Goal: Transaction & Acquisition: Purchase product/service

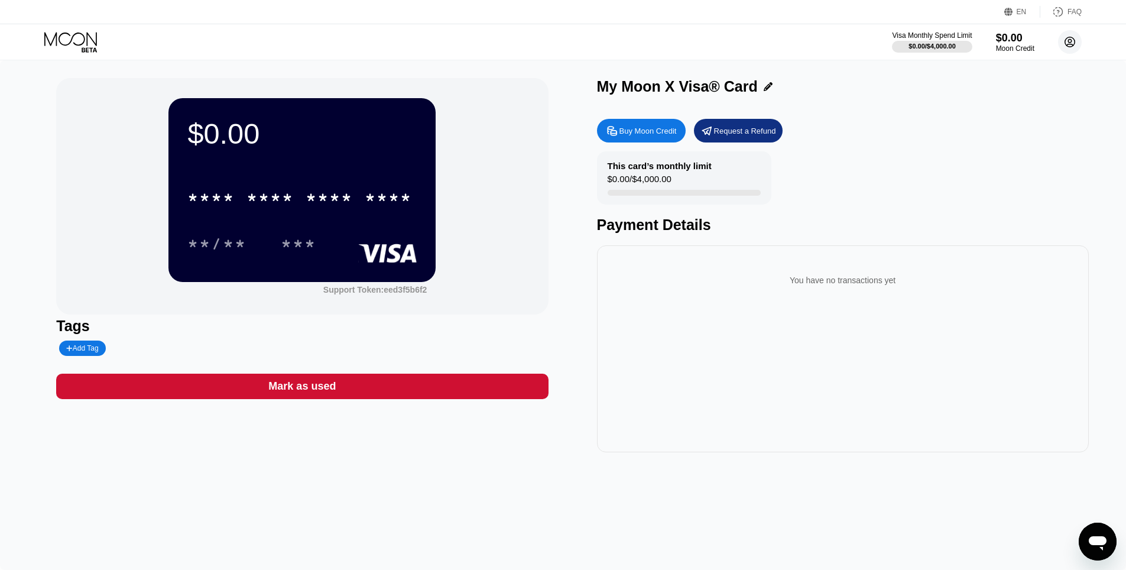
click at [1068, 36] on circle at bounding box center [1070, 42] width 24 height 24
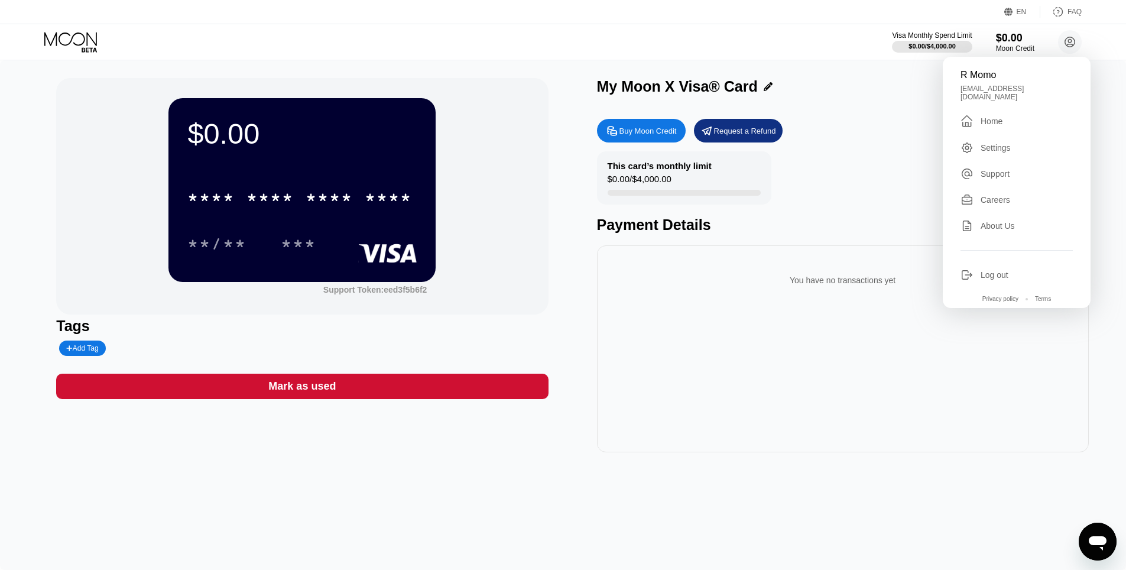
click at [987, 116] on div "Home" at bounding box center [992, 120] width 22 height 9
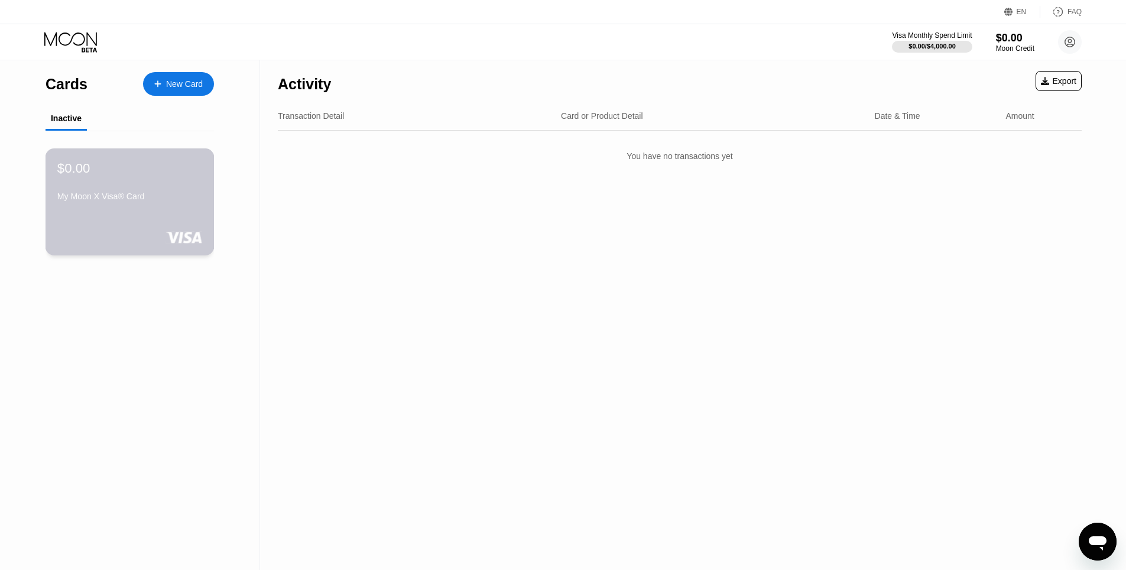
click at [90, 199] on div "My Moon X Visa® Card" at bounding box center [129, 196] width 145 height 9
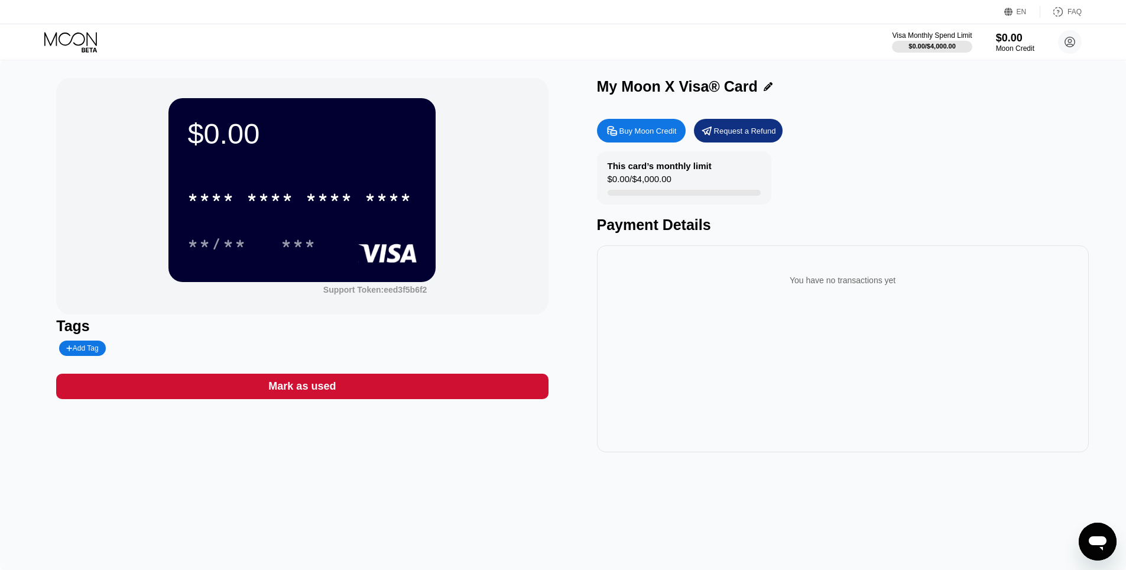
click at [653, 121] on div "Buy Moon Credit" at bounding box center [641, 131] width 89 height 24
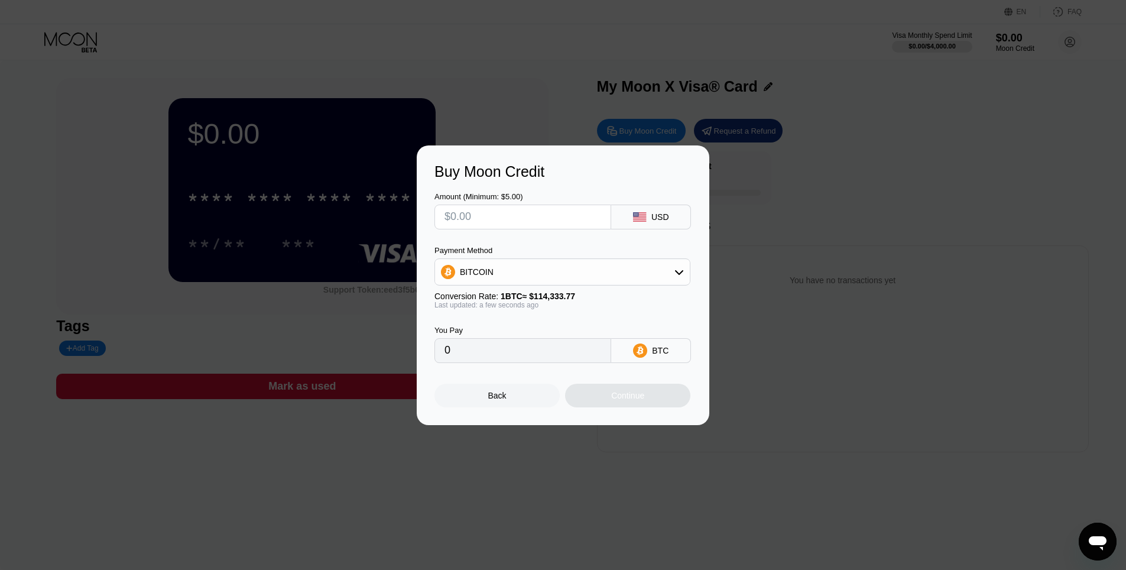
click at [450, 218] on input "text" at bounding box center [523, 217] width 157 height 24
type input "$5"
type input "0.00004374"
type input "$5"
click at [664, 212] on div "USD" at bounding box center [660, 216] width 18 height 9
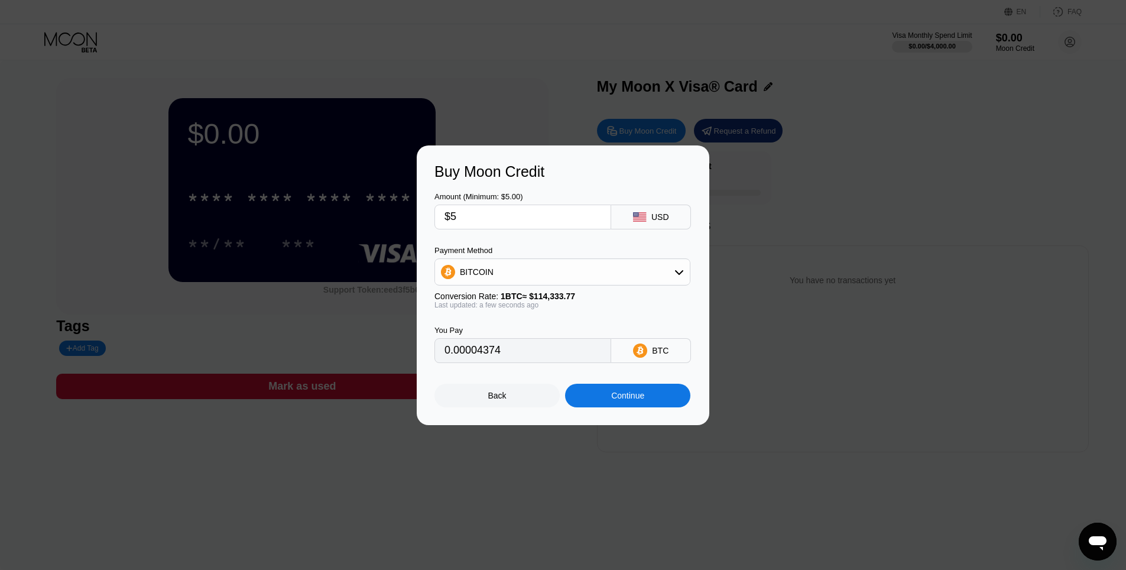
click at [662, 309] on div "Last updated: a few seconds ago" at bounding box center [563, 305] width 256 height 8
click at [506, 401] on div "Back" at bounding box center [497, 396] width 125 height 24
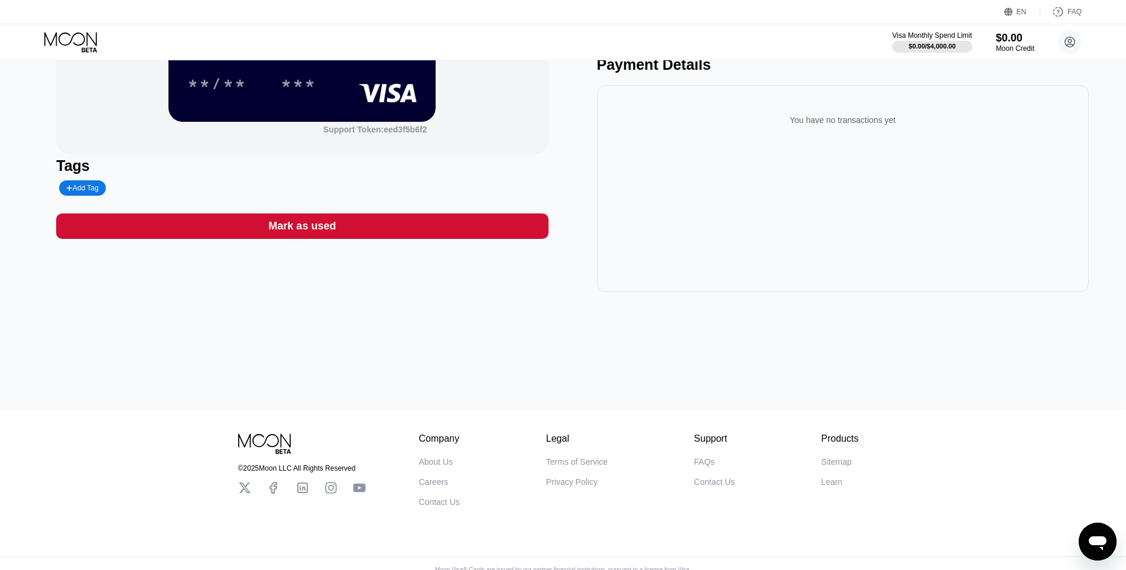
scroll to position [181, 0]
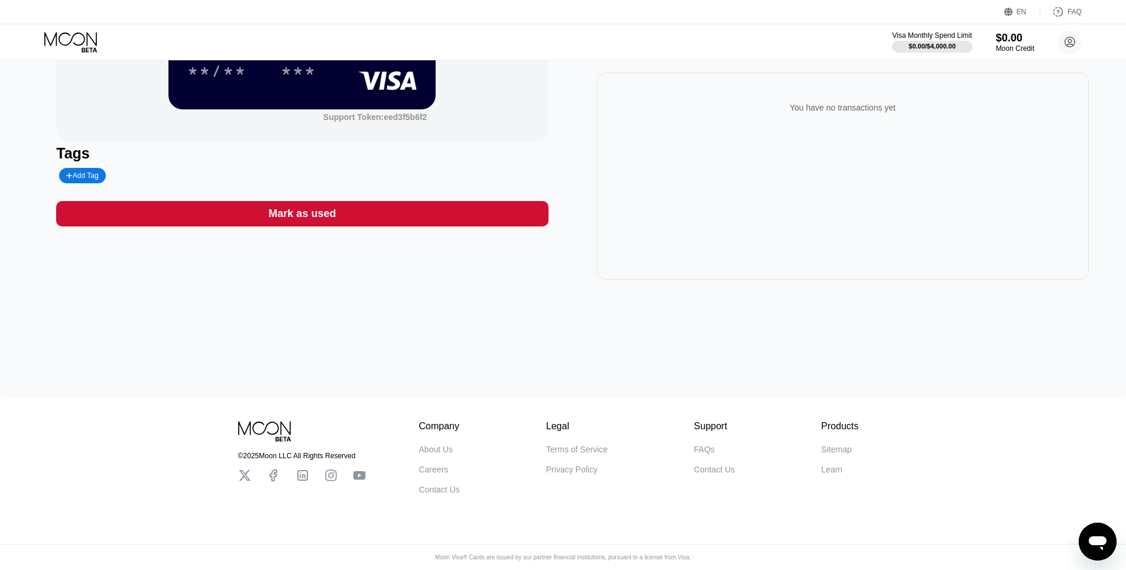
click at [461, 292] on div "$0.00 * * * * * * * * * * * * **** **/** *** Support Token: eed3f5b6f2 Tags Add…" at bounding box center [563, 143] width 1126 height 510
click at [806, 295] on div "$0.00 * * * * * * * * * * * * **** **/** *** Support Token: eed3f5b6f2 Tags Add…" at bounding box center [563, 143] width 1126 height 510
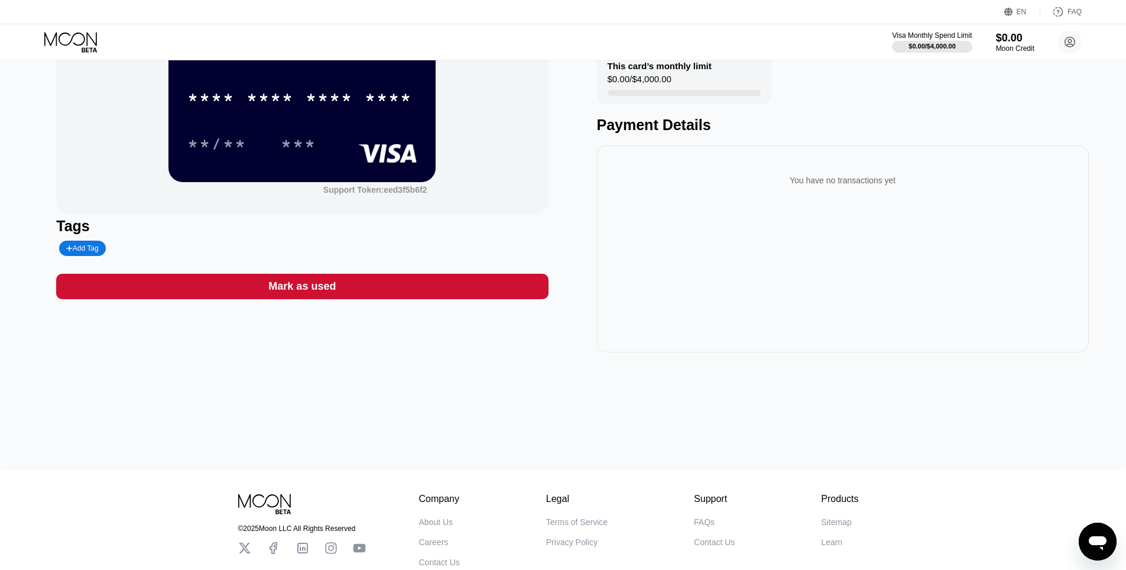
scroll to position [0, 0]
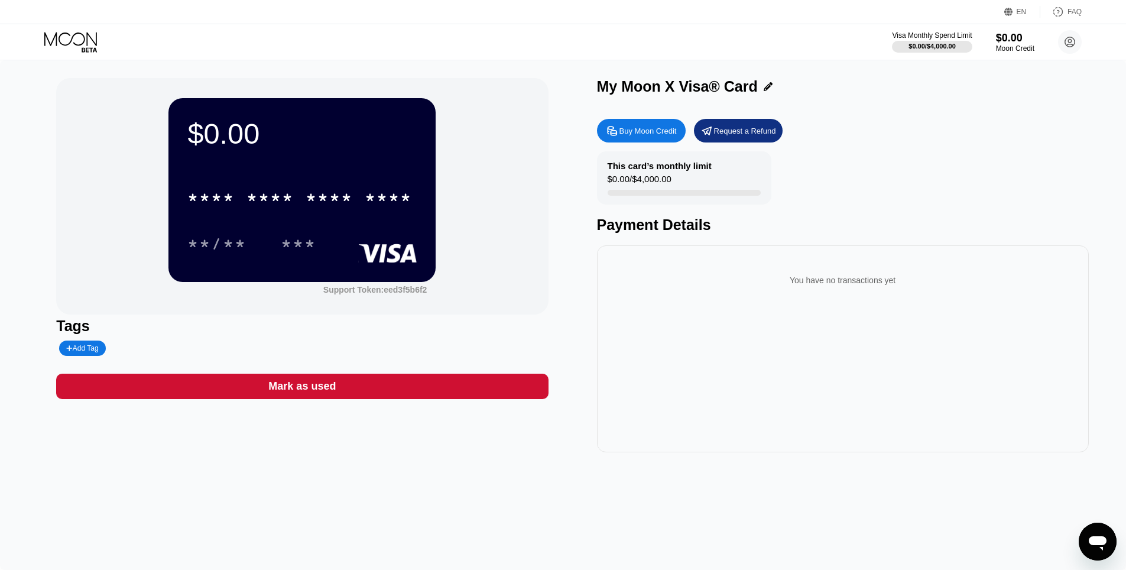
click at [764, 82] on div "My Moon X Visa® Card" at bounding box center [843, 86] width 492 height 17
click at [764, 87] on icon at bounding box center [768, 86] width 9 height 9
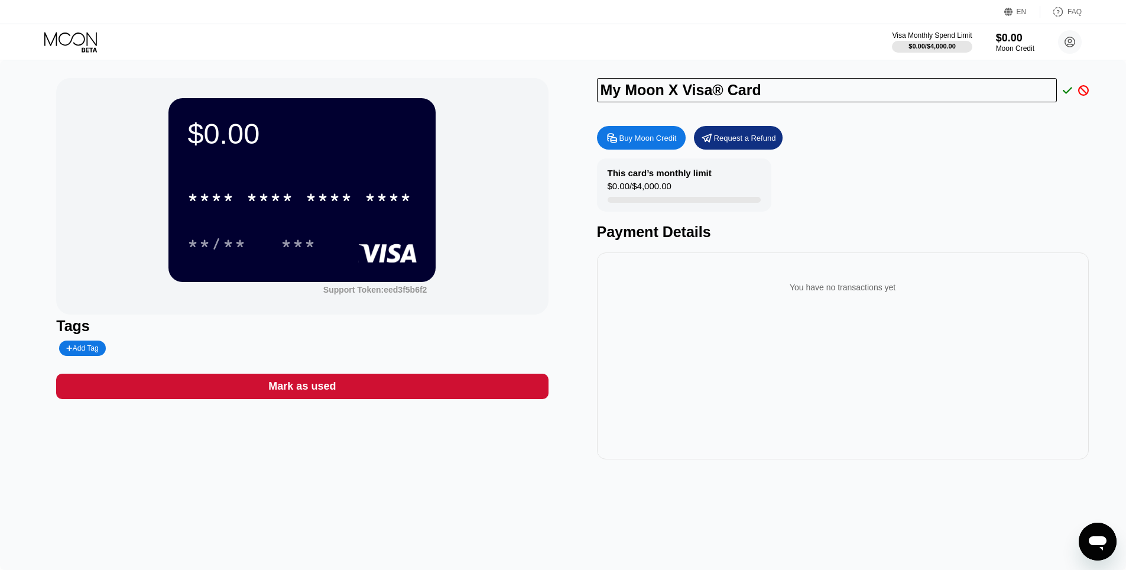
click at [962, 149] on div "Buy Moon Credit Request a Refund" at bounding box center [843, 138] width 492 height 24
click at [795, 135] on div "Buy Moon Credit Request a Refund" at bounding box center [843, 138] width 492 height 24
click at [744, 142] on div "Request a Refund" at bounding box center [745, 138] width 62 height 10
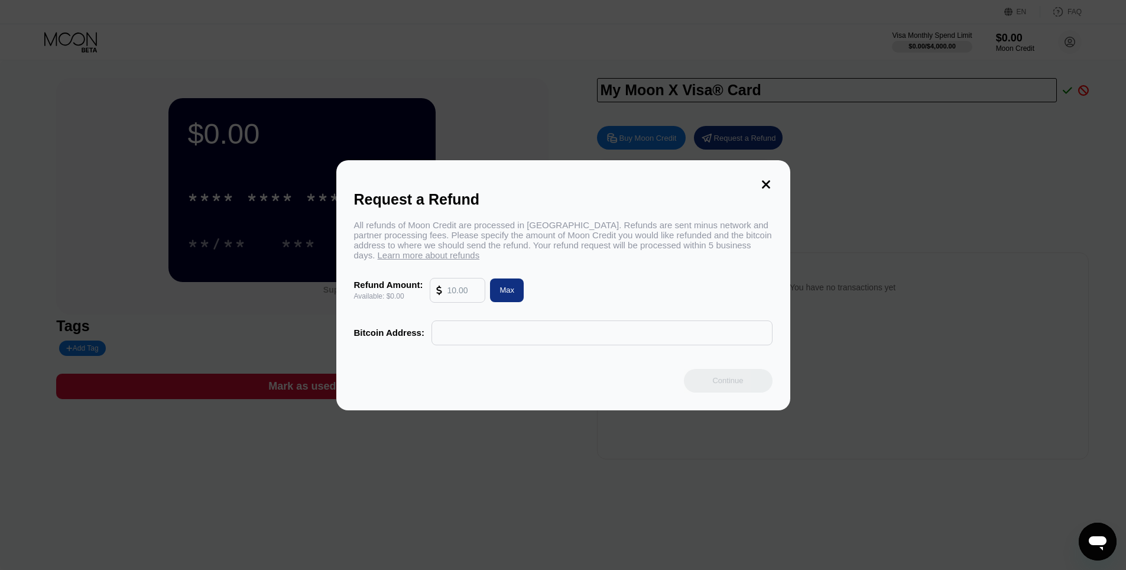
click at [764, 180] on icon at bounding box center [766, 184] width 8 height 8
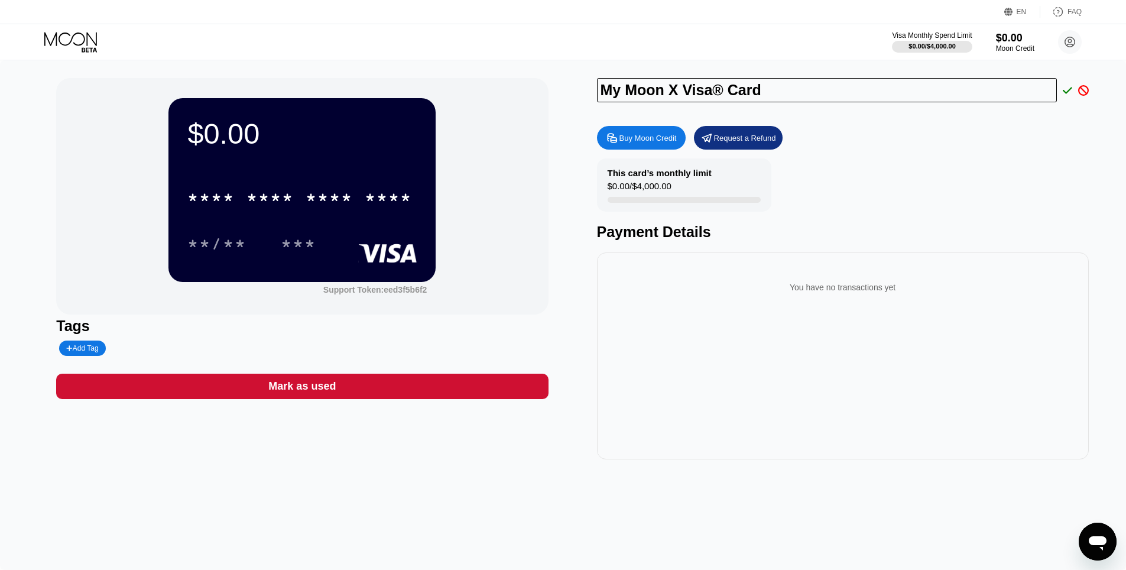
click at [997, 166] on div "This card’s monthly limit $0.00 / $4,000.00 Payment Details" at bounding box center [843, 199] width 492 height 82
click at [44, 44] on icon at bounding box center [70, 39] width 53 height 14
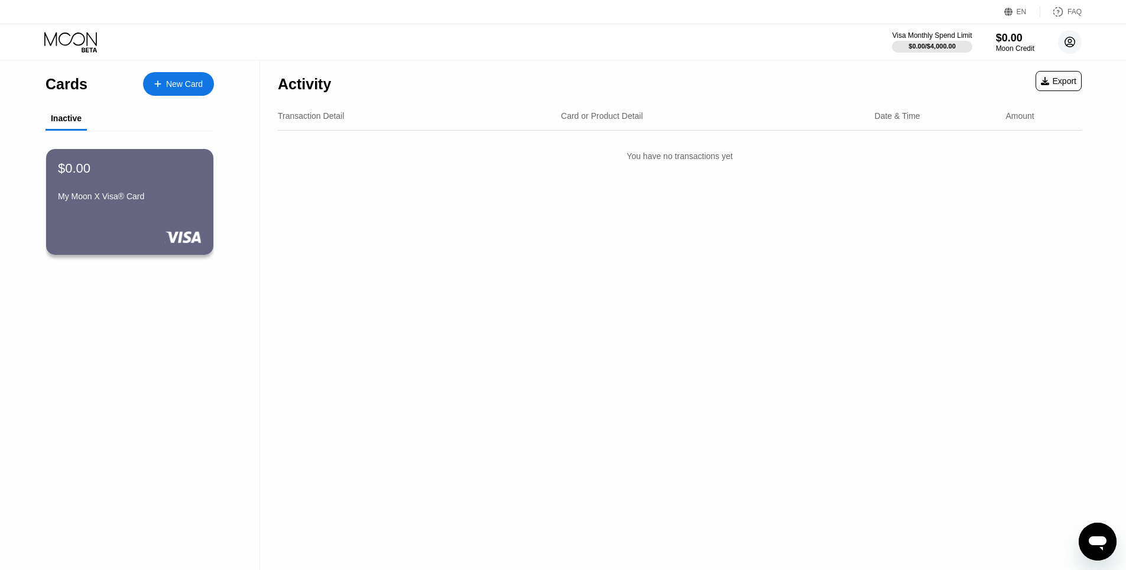
click at [1065, 46] on circle at bounding box center [1070, 42] width 24 height 24
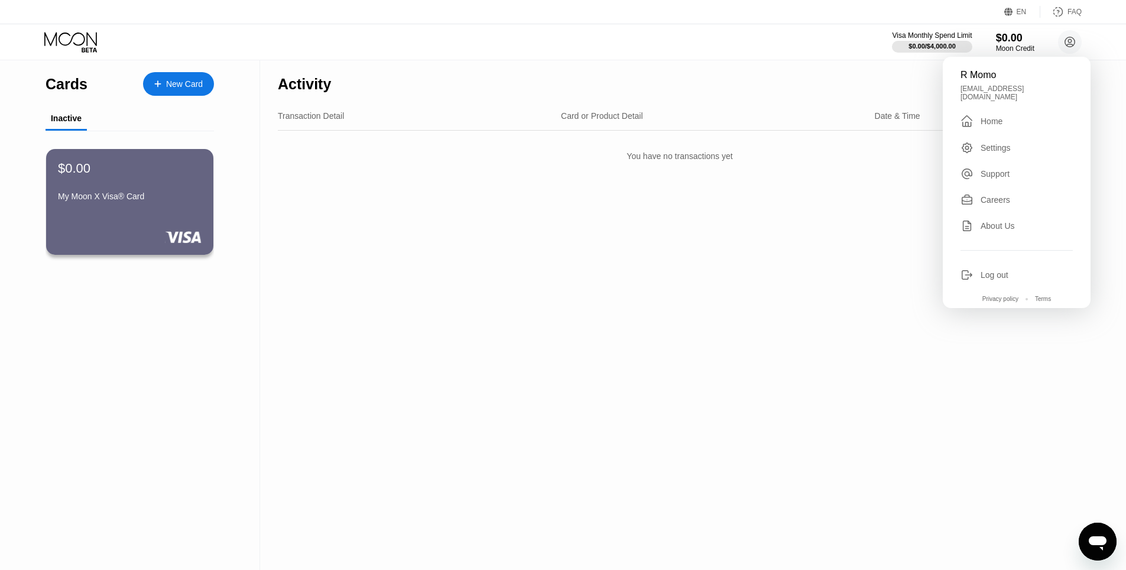
click at [993, 119] on div "Home" at bounding box center [992, 120] width 22 height 9
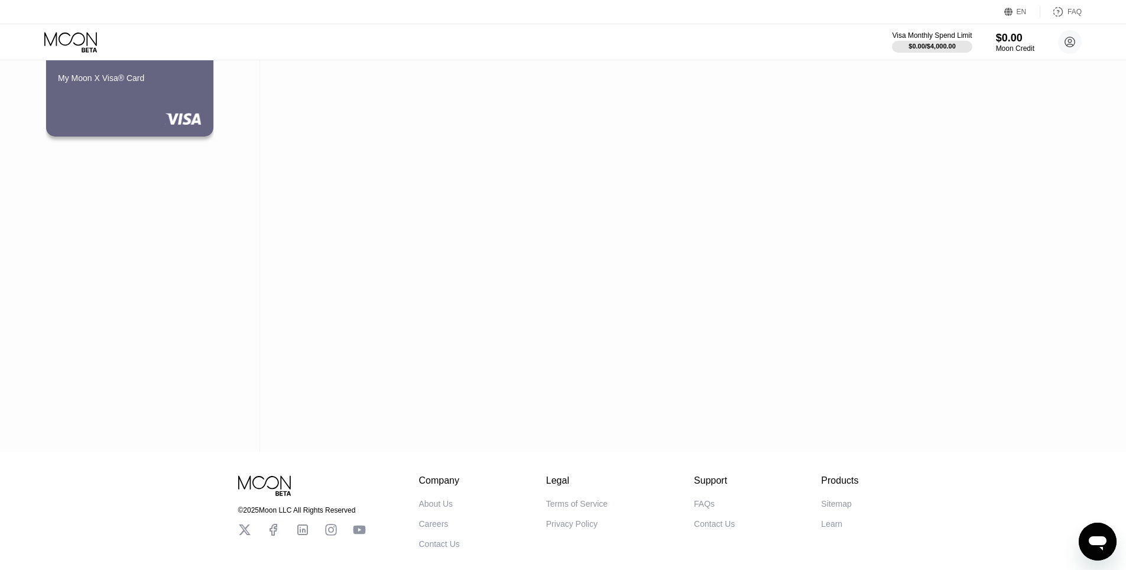
scroll to position [181, 0]
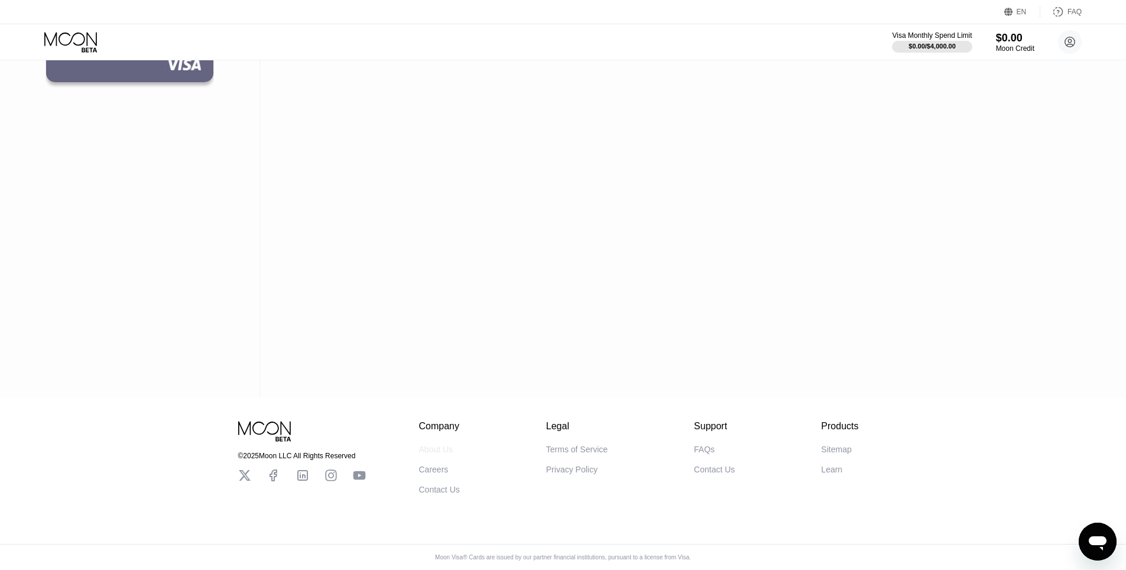
click at [439, 447] on div "About Us" at bounding box center [436, 449] width 34 height 9
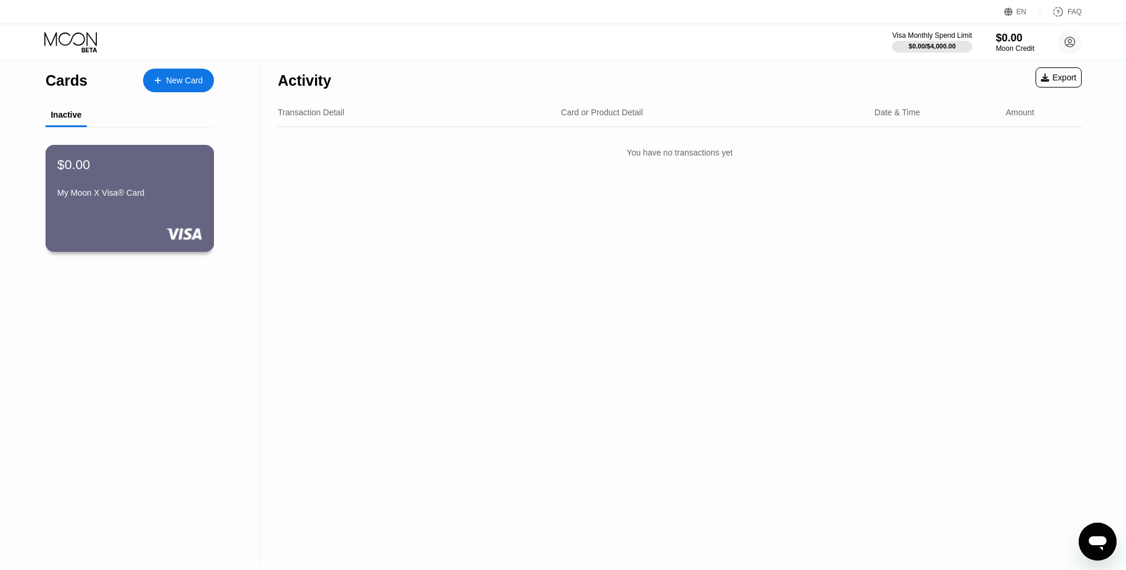
scroll to position [0, 0]
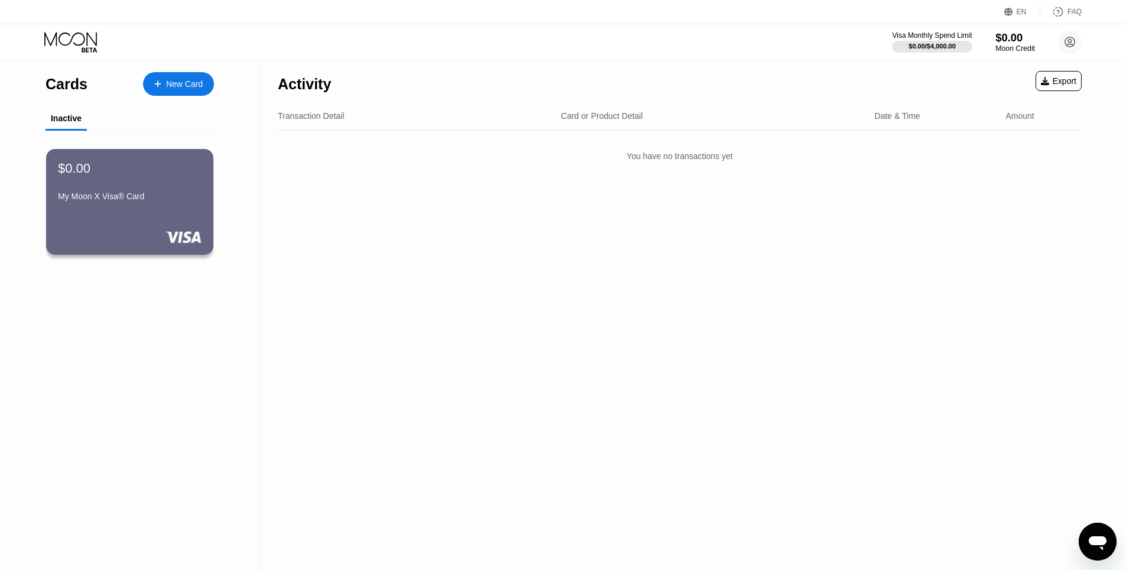
click at [1013, 44] on div "$0.00" at bounding box center [1016, 37] width 40 height 12
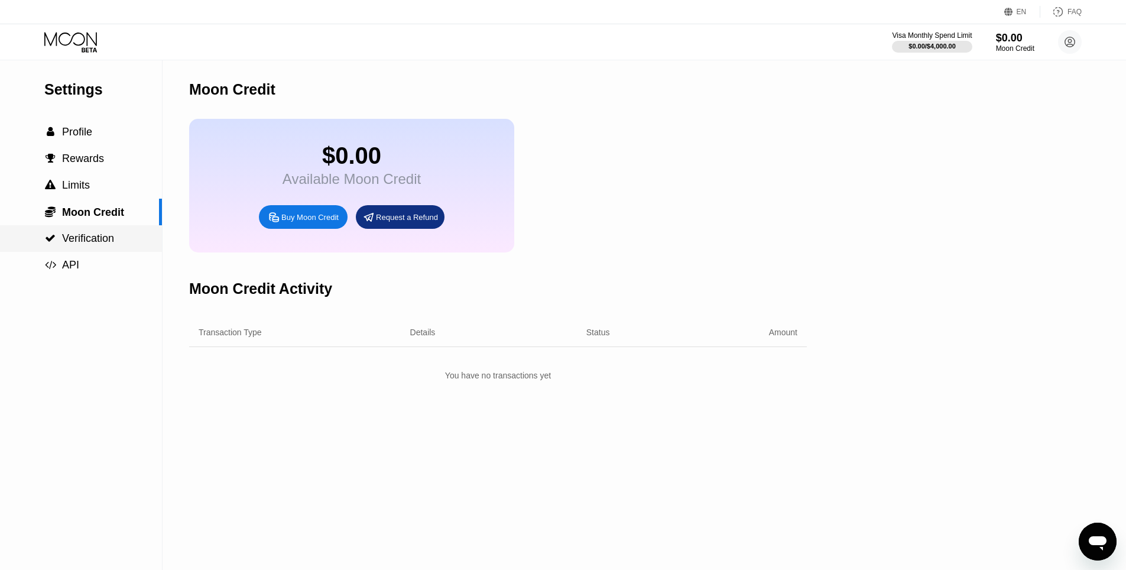
click at [78, 244] on span "Verification" at bounding box center [88, 238] width 52 height 12
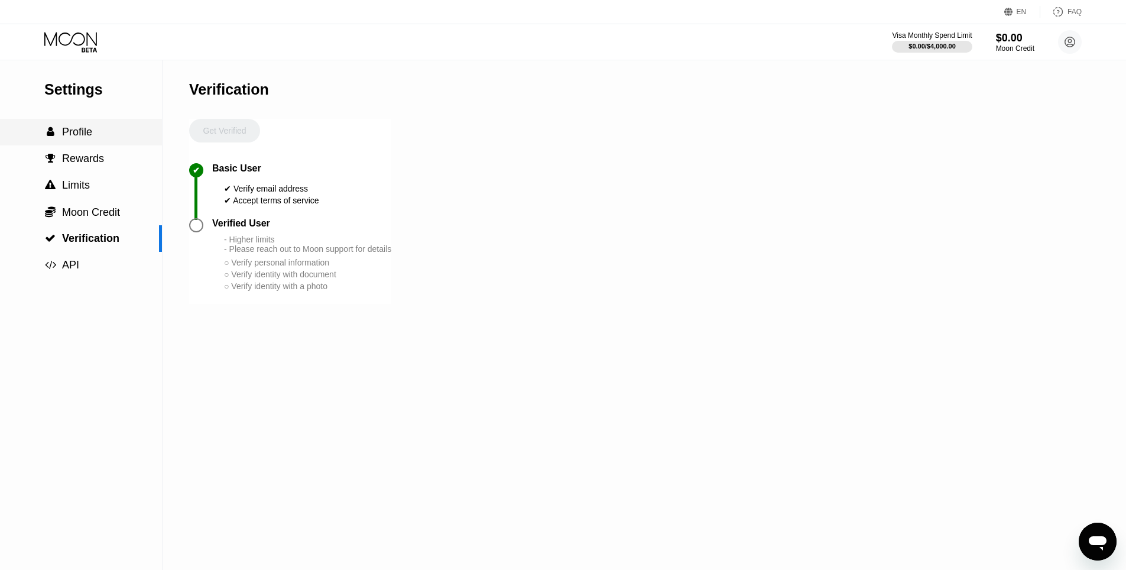
click at [77, 131] on span "Profile" at bounding box center [77, 132] width 30 height 12
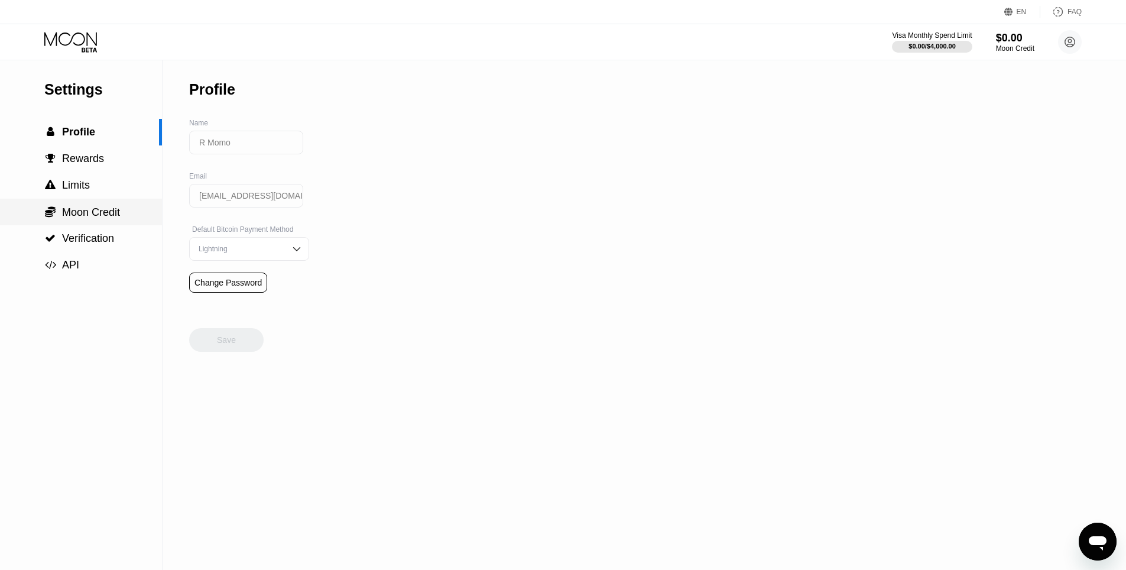
click at [82, 218] on span "Moon Credit" at bounding box center [91, 212] width 58 height 12
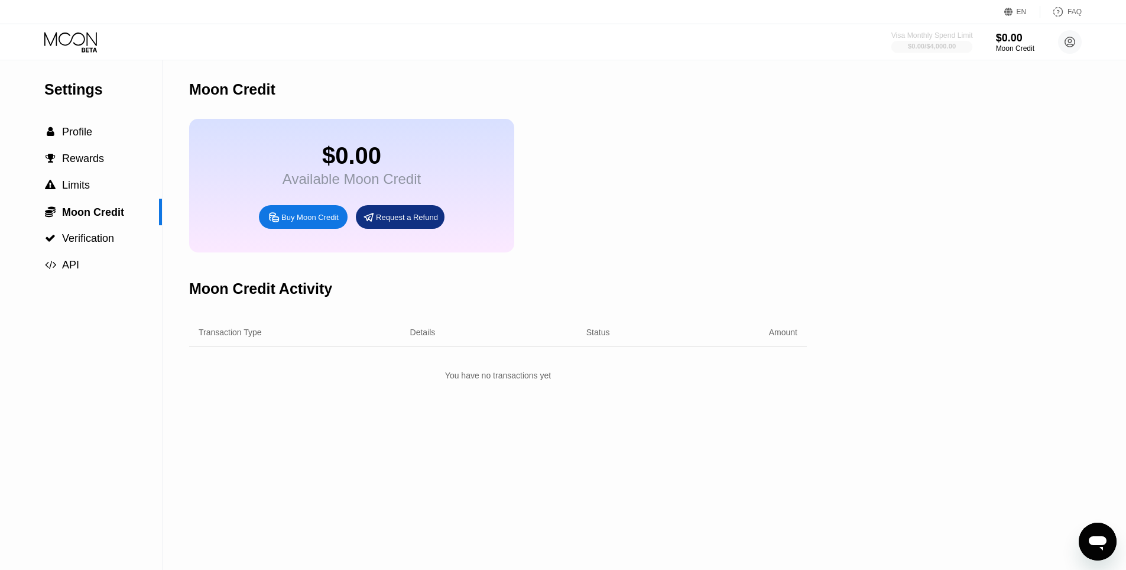
click at [933, 44] on div "$0.00 / $4,000.00" at bounding box center [932, 46] width 48 height 7
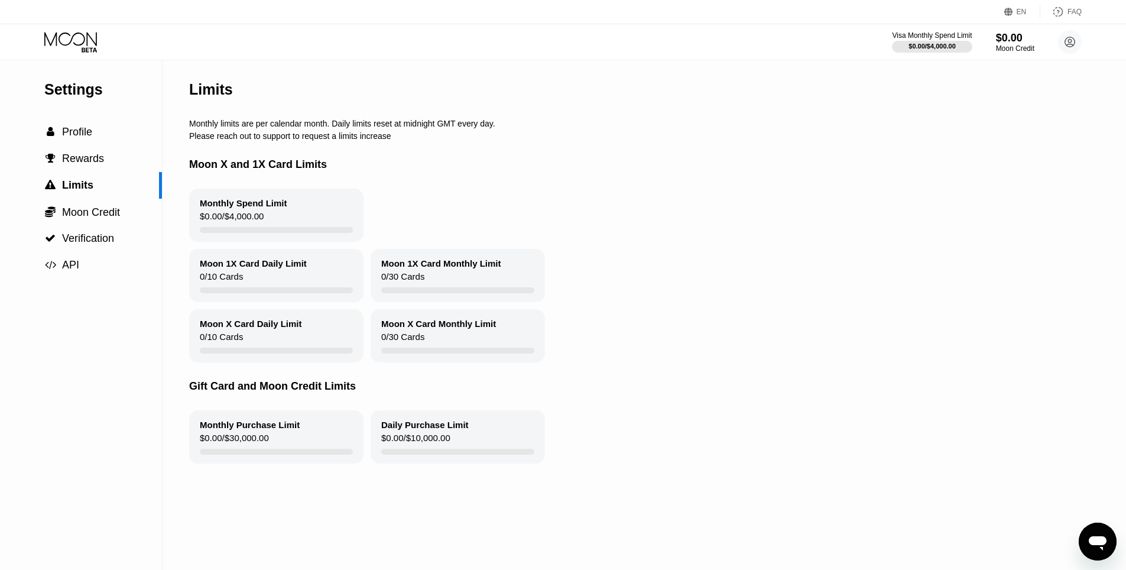
click at [271, 235] on div "Monthly Spend Limit $0.00 / $4,000.00" at bounding box center [276, 215] width 174 height 53
click at [266, 284] on div "Moon 1X Card Daily Limit 0 / 10 Cards" at bounding box center [276, 275] width 174 height 53
click at [1070, 48] on circle at bounding box center [1070, 42] width 24 height 24
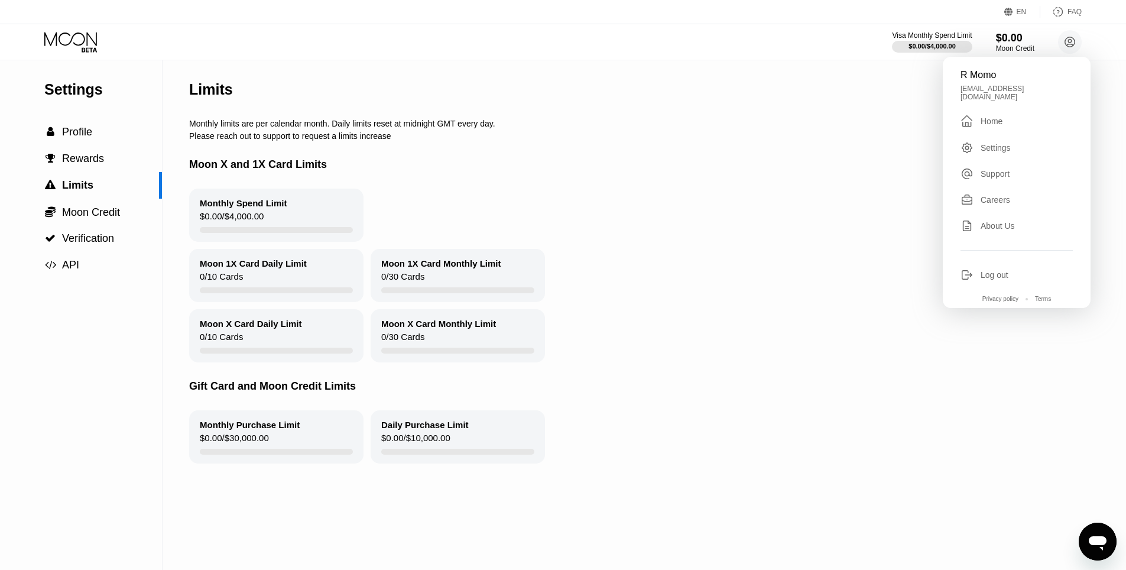
click at [985, 118] on div "Home" at bounding box center [992, 120] width 22 height 9
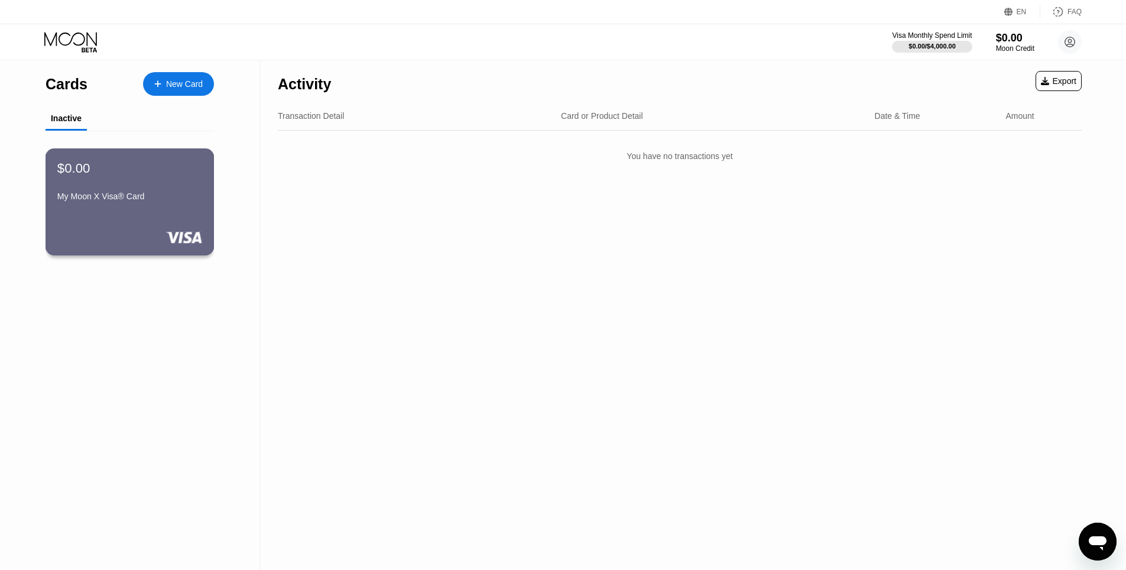
click at [80, 197] on div "My Moon X Visa® Card" at bounding box center [129, 196] width 145 height 9
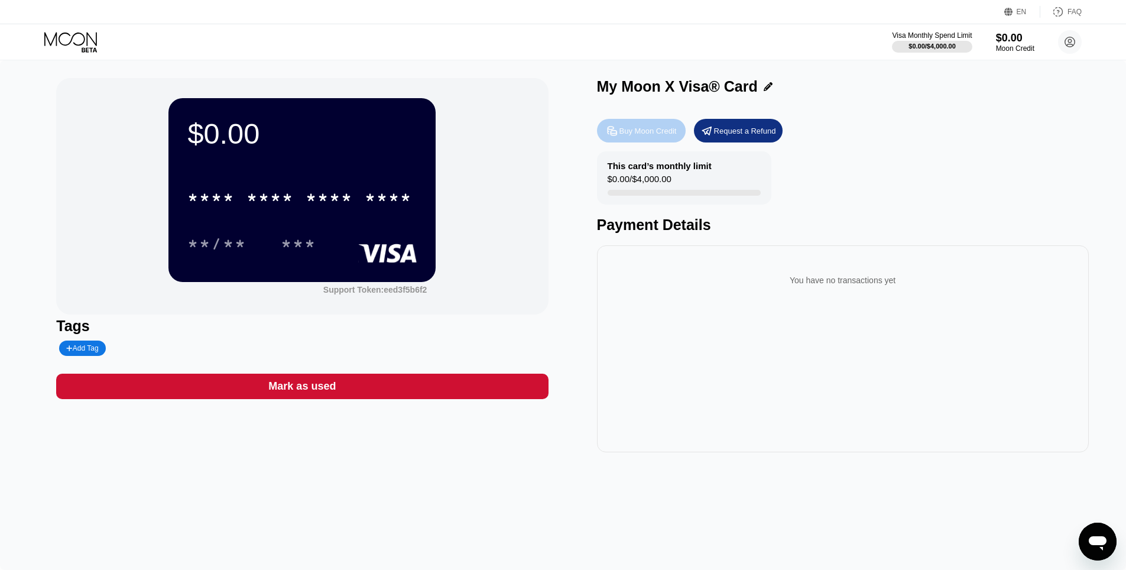
click at [644, 133] on div "Buy Moon Credit" at bounding box center [648, 131] width 57 height 10
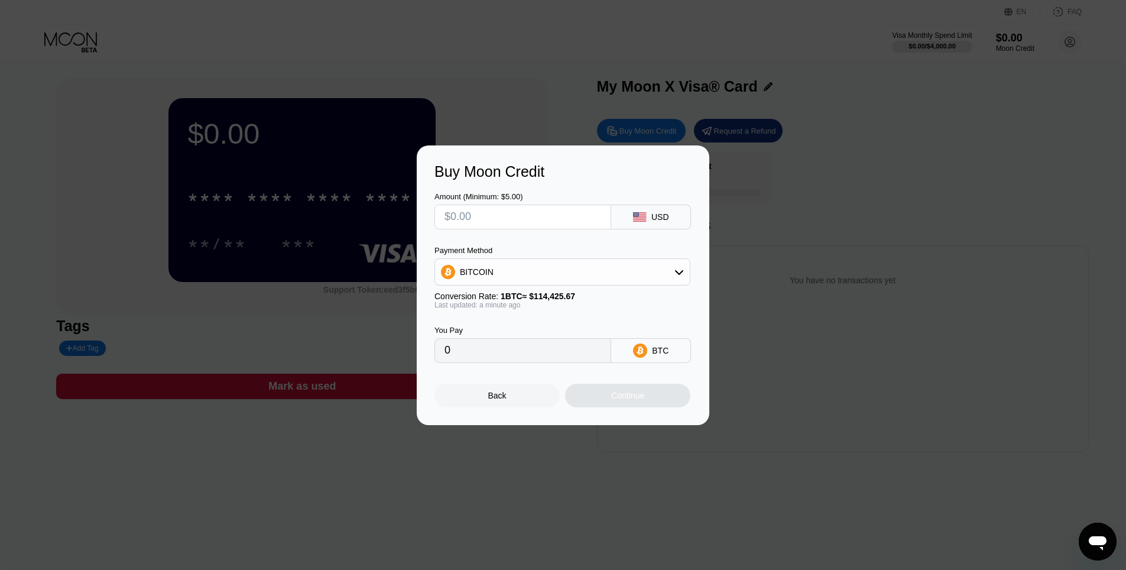
click at [595, 215] on input "text" at bounding box center [523, 217] width 157 height 24
type input "$5"
type input "0.00004370"
type input "$5"
click at [640, 396] on div "Continue" at bounding box center [627, 395] width 33 height 9
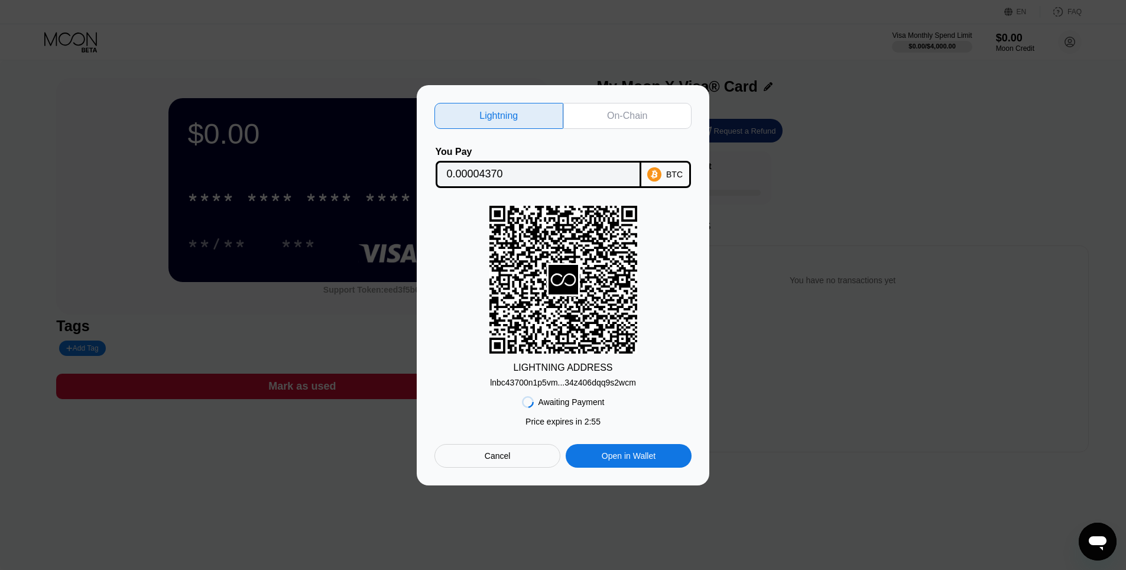
click at [478, 455] on div "Cancel" at bounding box center [498, 456] width 126 height 24
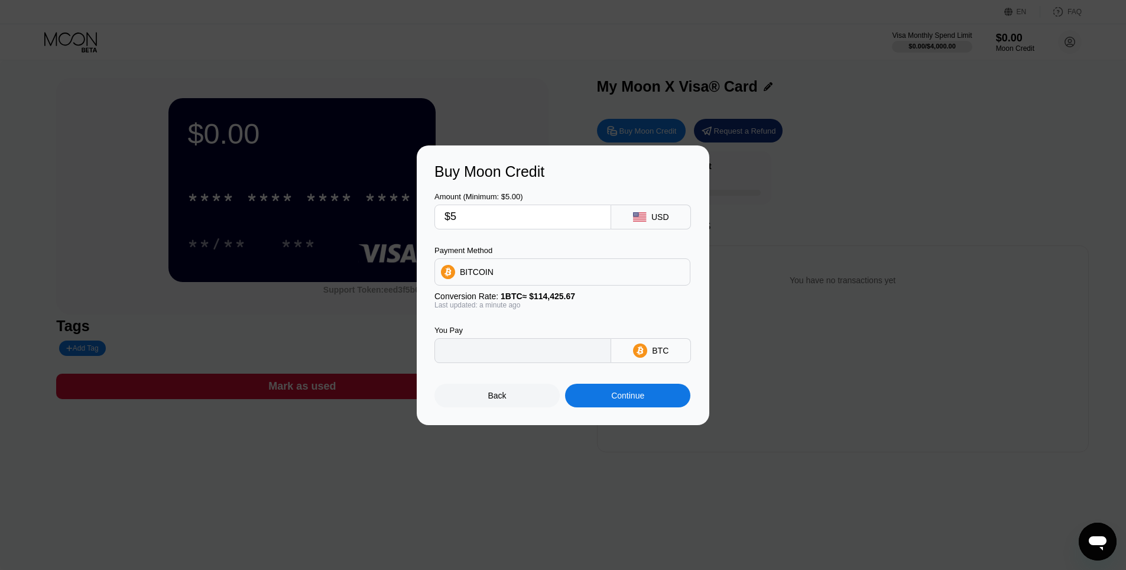
type input "0.00004370"
click at [470, 403] on div "Back" at bounding box center [497, 396] width 125 height 24
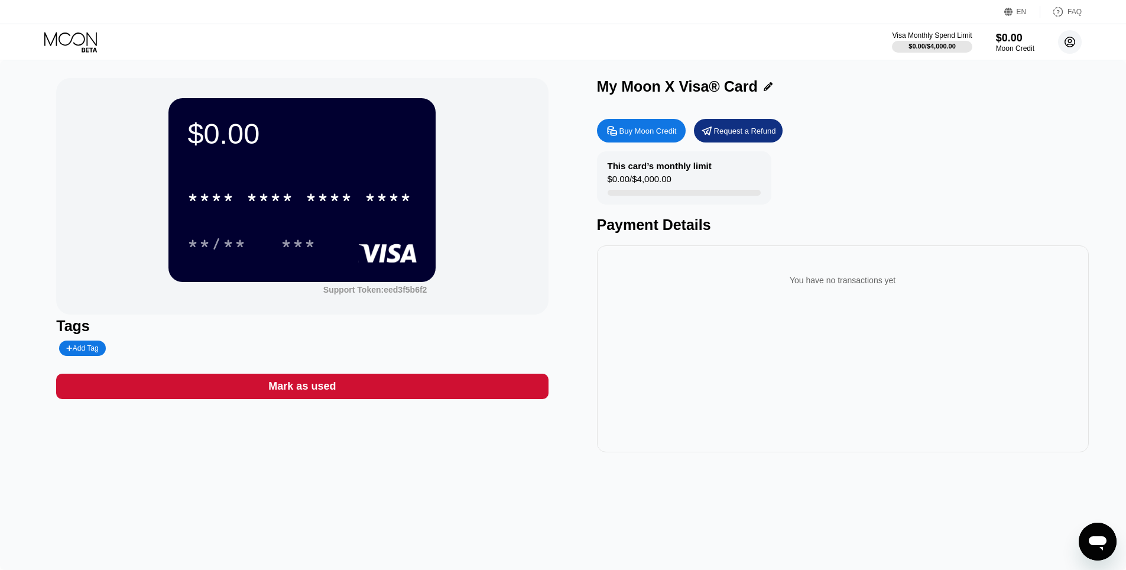
click at [1068, 45] on circle at bounding box center [1070, 42] width 24 height 24
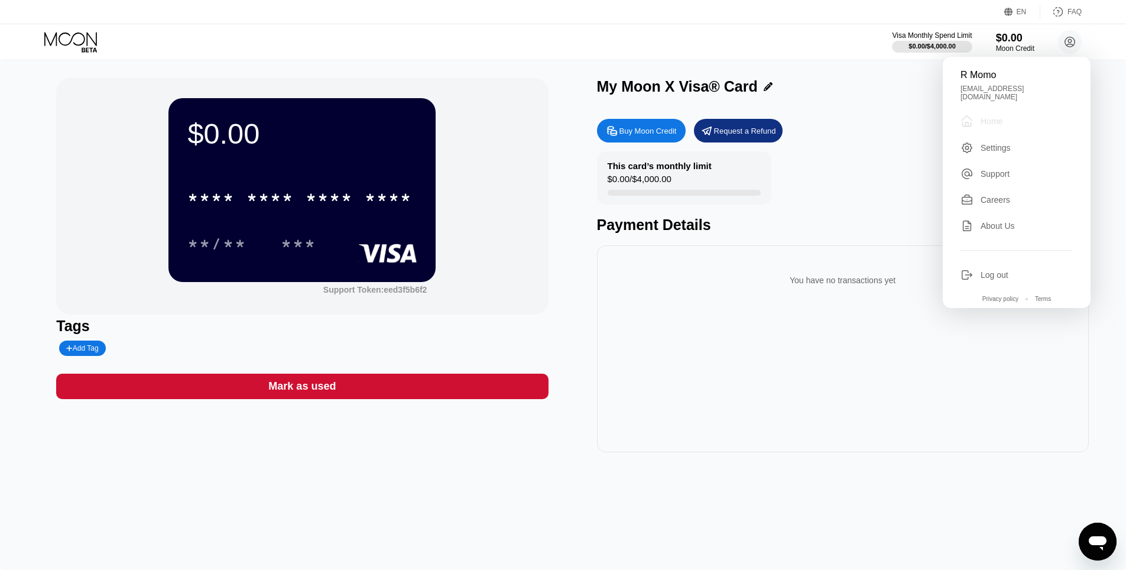
click at [994, 116] on div "Home" at bounding box center [992, 120] width 22 height 9
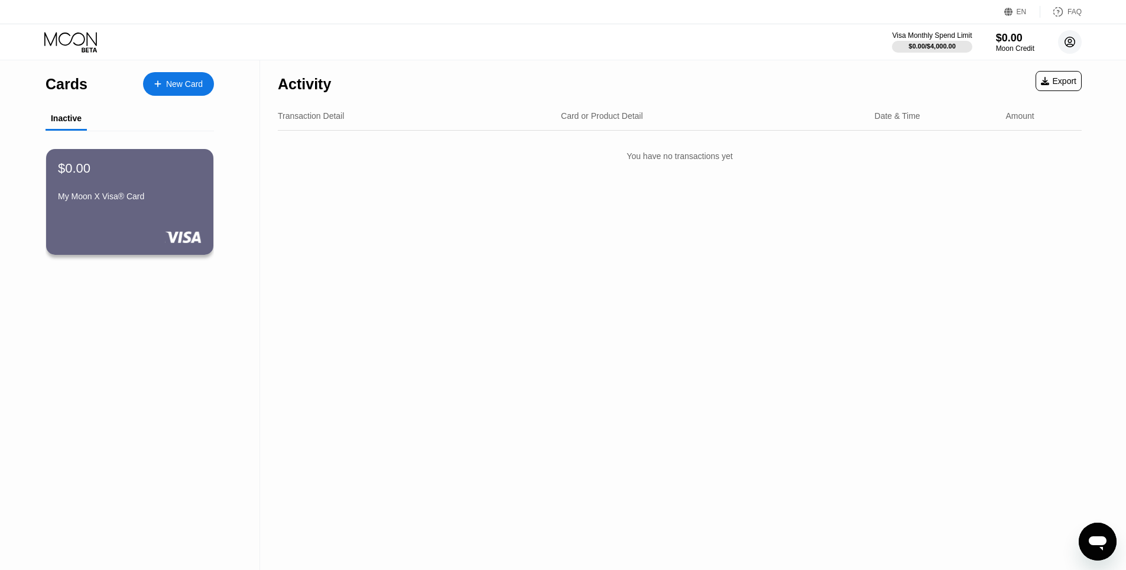
click at [1062, 46] on circle at bounding box center [1070, 42] width 24 height 24
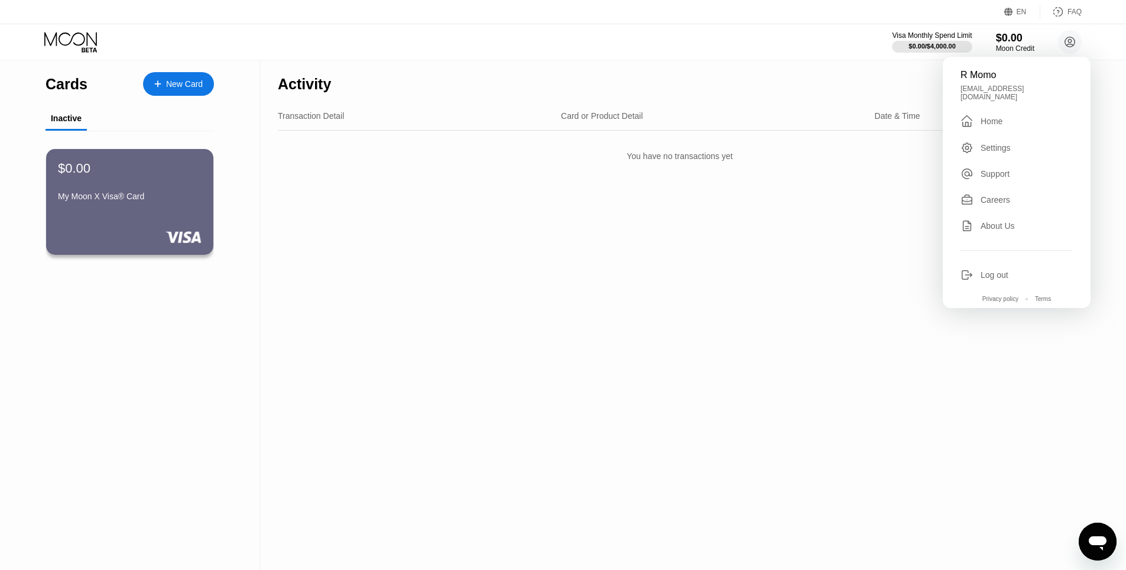
click at [990, 147] on div "Settings" at bounding box center [996, 147] width 30 height 9
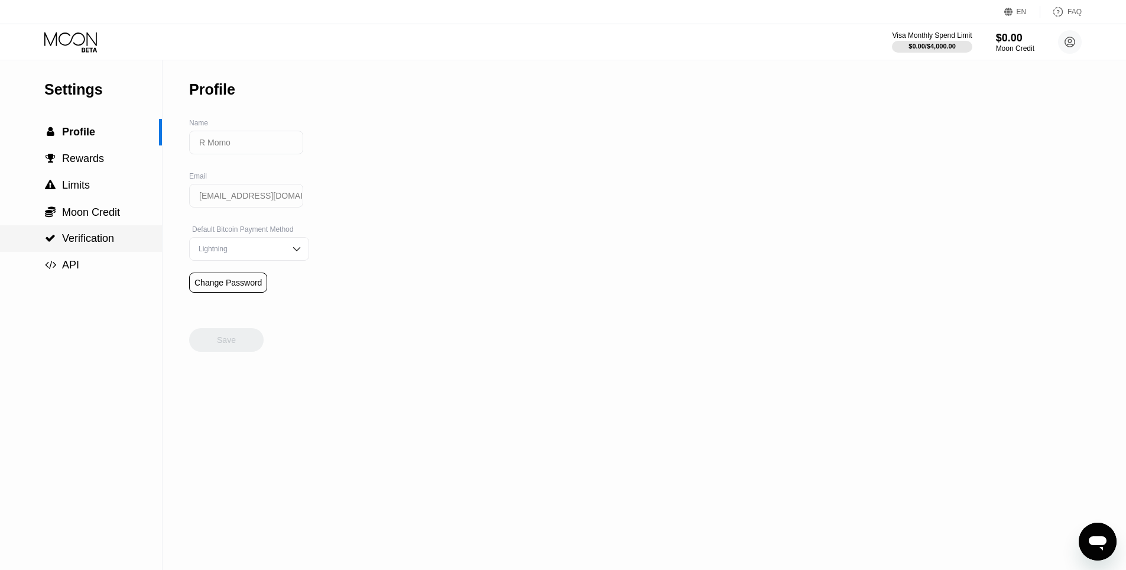
click at [71, 244] on span "Verification" at bounding box center [88, 238] width 52 height 12
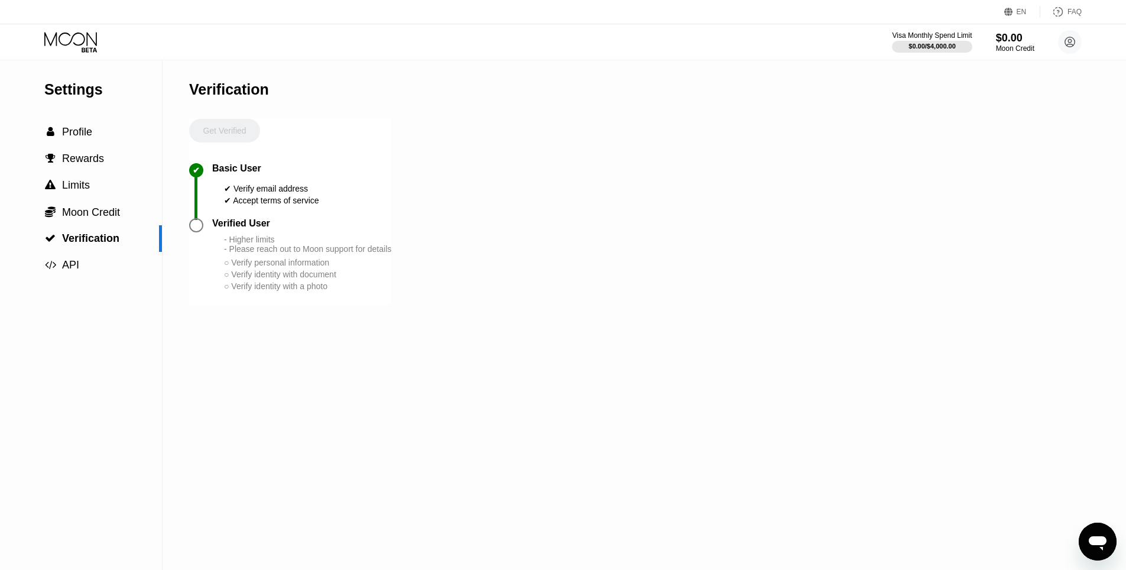
click at [196, 232] on div at bounding box center [196, 225] width 14 height 14
click at [199, 232] on div at bounding box center [196, 225] width 14 height 14
click at [187, 238] on div "Settings  Profile  Rewards  Limits  Moon Credit  Verification  API Verifi…" at bounding box center [563, 315] width 1126 height 510
click at [1060, 40] on circle at bounding box center [1070, 42] width 24 height 24
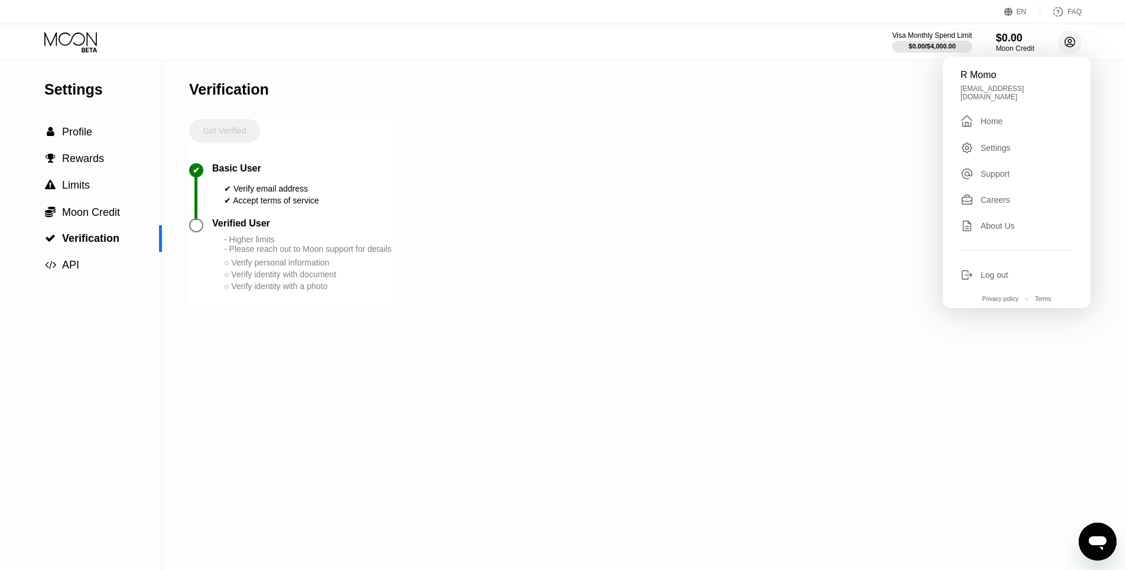
click at [1060, 40] on circle at bounding box center [1070, 42] width 24 height 24
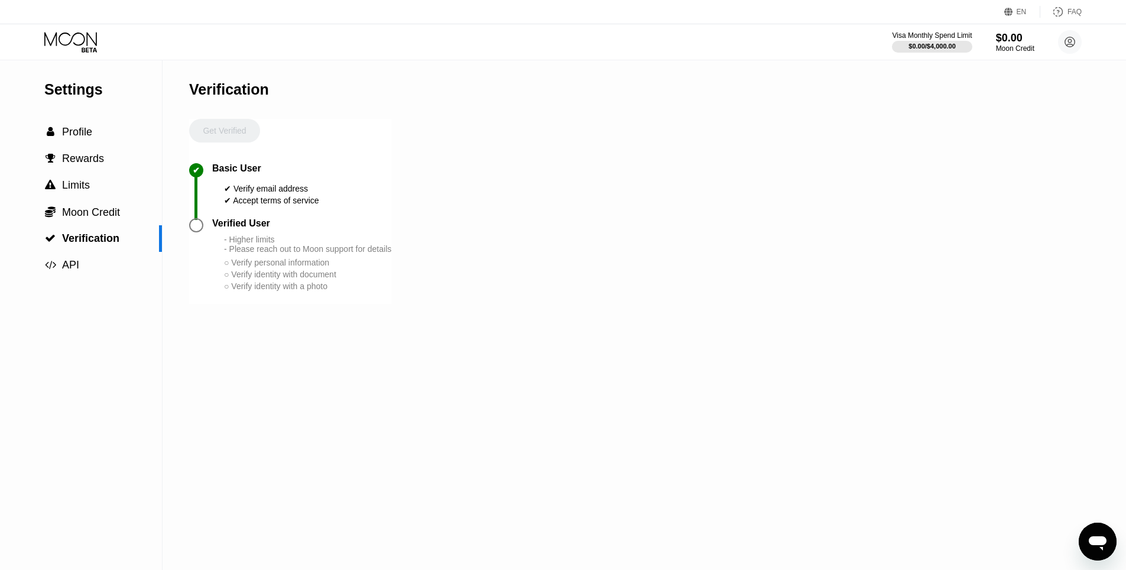
click at [50, 31] on div "Visa Monthly Spend Limit $0.00 / $4,000.00 $0.00 Moon Credit R Momo regismoise2…" at bounding box center [563, 41] width 1126 height 35
click at [77, 44] on icon at bounding box center [70, 39] width 53 height 14
